Goal: Use online tool/utility: Utilize a website feature to perform a specific function

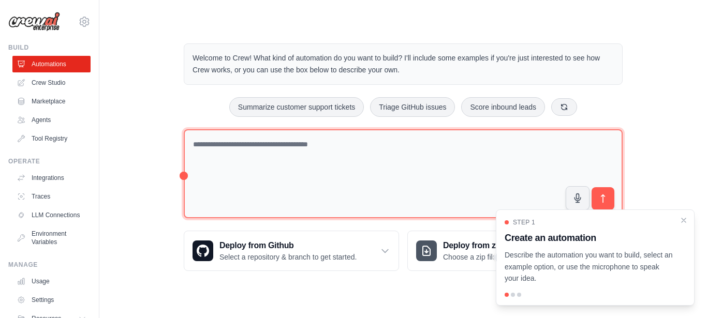
click at [274, 177] on textarea at bounding box center [403, 174] width 439 height 90
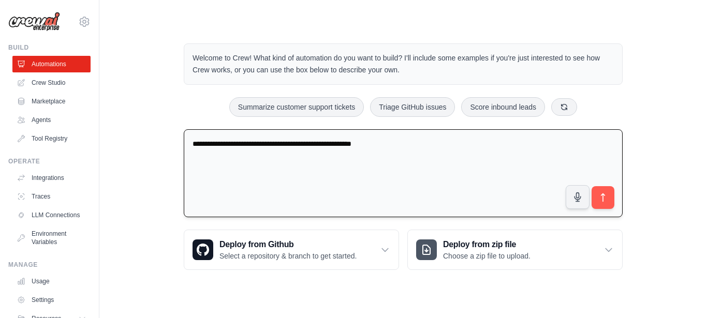
type textarea "**********"
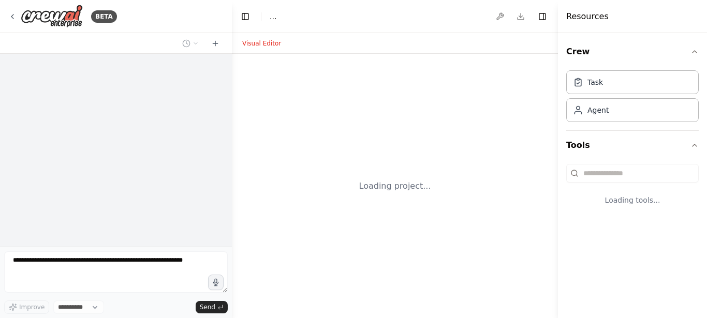
select select "****"
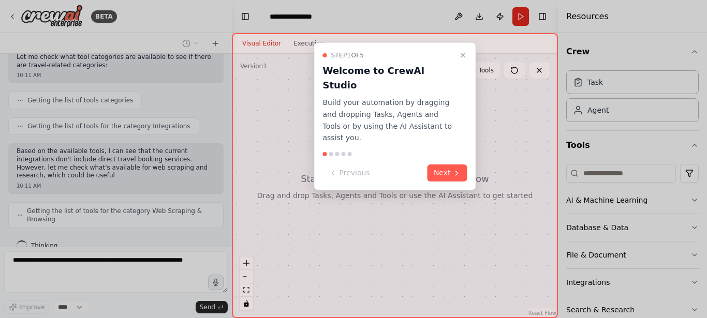
scroll to position [279, 0]
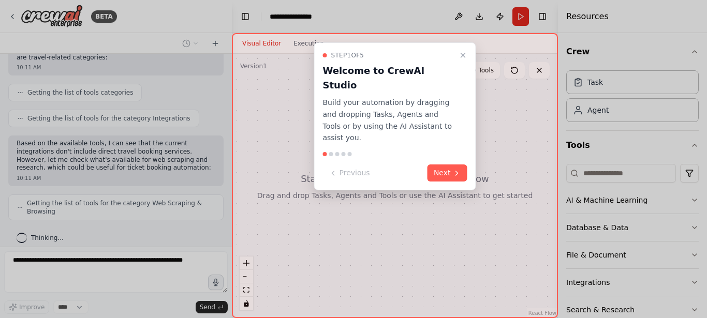
click at [451, 156] on div "Step 1 of 5 Welcome to CrewAI Studio Build your automation by dragging and drop…" at bounding box center [395, 116] width 162 height 148
click at [450, 165] on button "Next" at bounding box center [447, 173] width 40 height 17
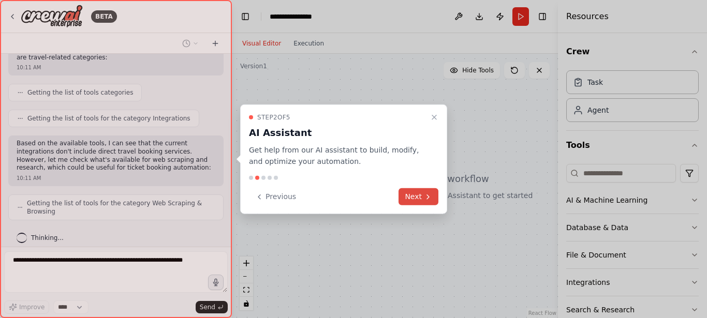
click at [426, 198] on icon at bounding box center [428, 197] width 8 height 8
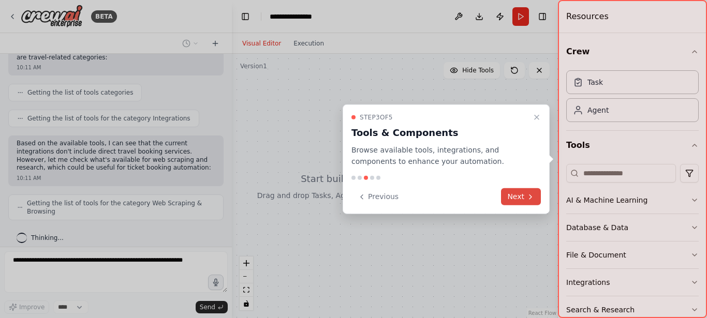
click at [519, 199] on button "Next" at bounding box center [521, 196] width 40 height 17
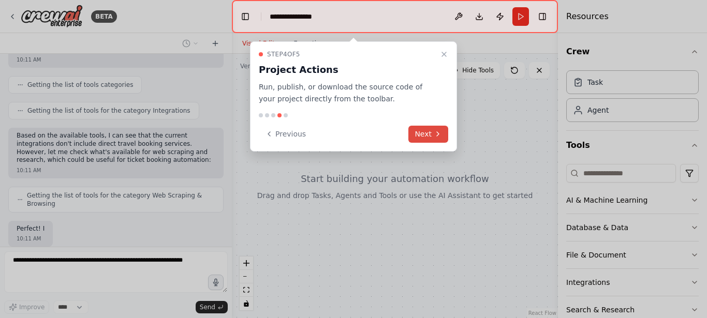
scroll to position [348, 0]
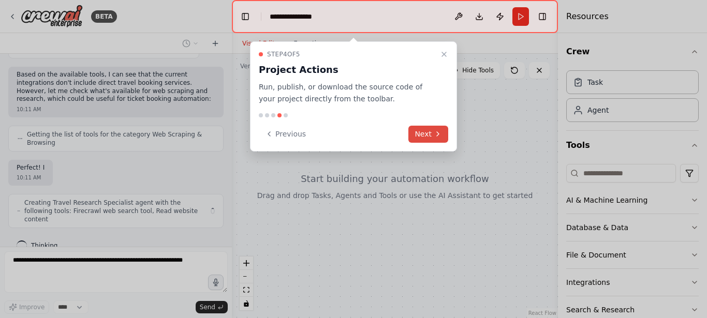
click at [419, 137] on button "Next" at bounding box center [428, 134] width 40 height 17
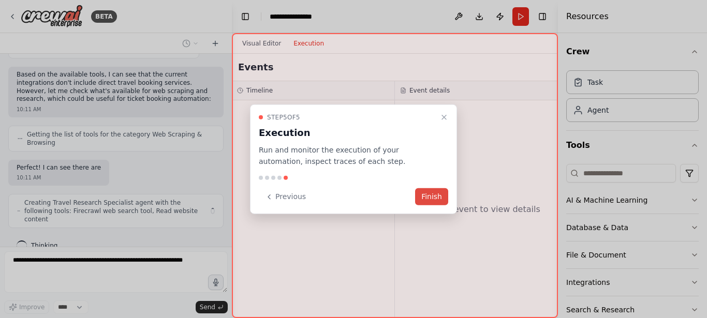
click at [423, 195] on button "Finish" at bounding box center [431, 196] width 33 height 17
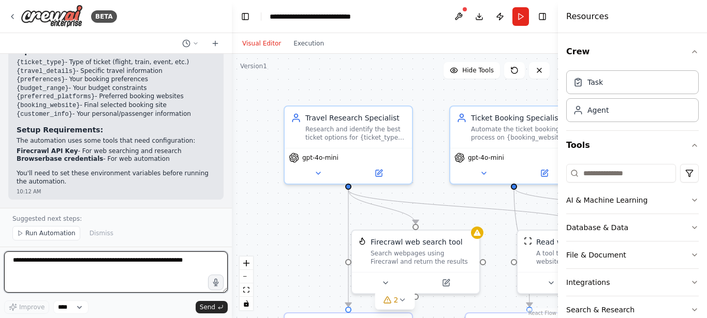
scroll to position [1088, 0]
